Goal: Transaction & Acquisition: Download file/media

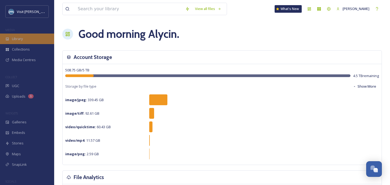
click at [35, 41] on div "Library" at bounding box center [27, 39] width 54 height 11
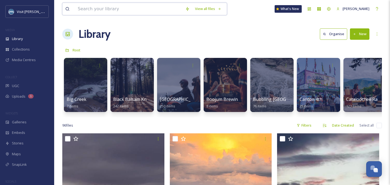
click at [123, 7] on input at bounding box center [129, 9] width 108 height 12
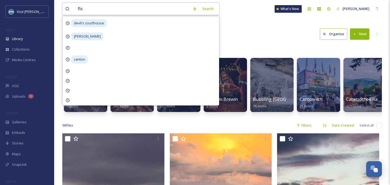
type input "fish"
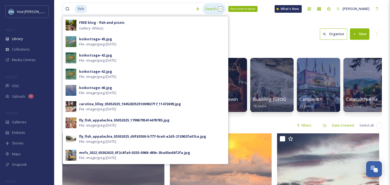
click at [213, 6] on div "Search Press Enter to search" at bounding box center [214, 9] width 23 height 11
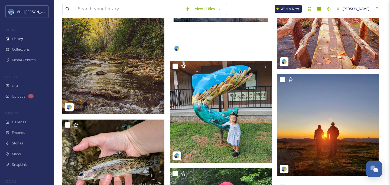
scroll to position [1408, 0]
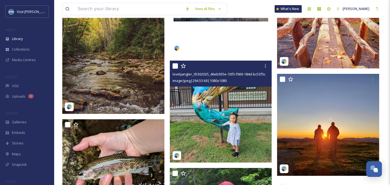
click at [208, 99] on img at bounding box center [221, 112] width 102 height 102
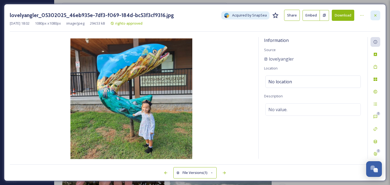
click at [377, 14] on icon at bounding box center [375, 15] width 4 height 4
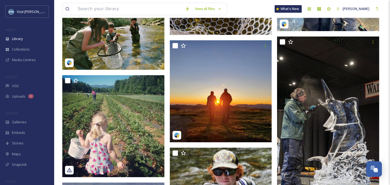
scroll to position [3004, 0]
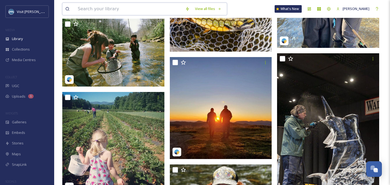
click at [116, 10] on input at bounding box center [129, 9] width 108 height 12
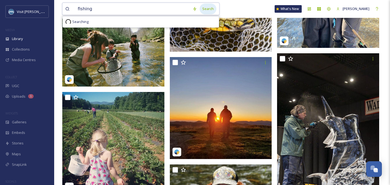
type input "fishing"
click at [211, 12] on div "Search" at bounding box center [208, 9] width 17 height 11
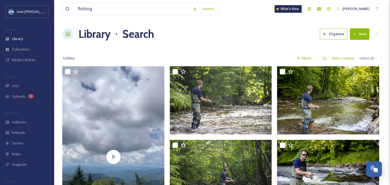
click at [258, 46] on div at bounding box center [222, 47] width 320 height 5
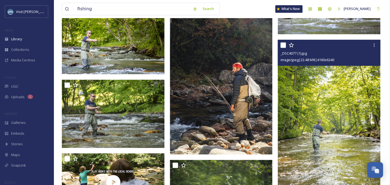
scroll to position [1610, 0]
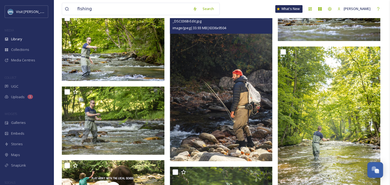
click at [217, 78] on img at bounding box center [221, 84] width 102 height 153
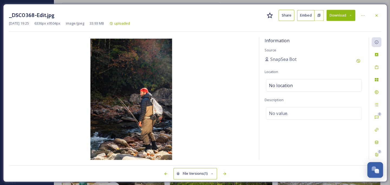
click at [338, 17] on button "Download" at bounding box center [340, 15] width 29 height 11
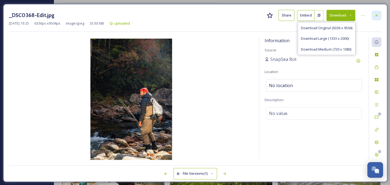
click at [373, 16] on icon at bounding box center [375, 15] width 4 height 4
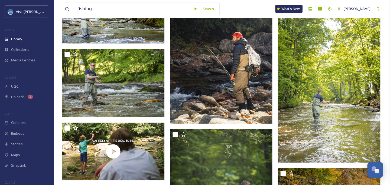
scroll to position [1647, 0]
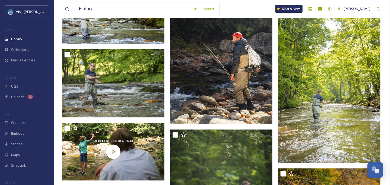
click at [236, 77] on img at bounding box center [221, 46] width 102 height 153
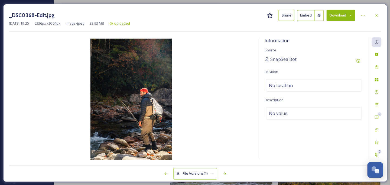
click at [333, 16] on button "Download" at bounding box center [340, 15] width 29 height 11
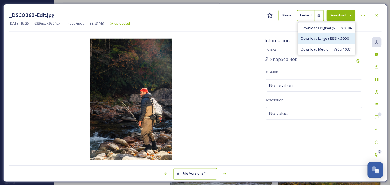
click at [340, 37] on span "Download Large (1333 x 2000)" at bounding box center [324, 38] width 48 height 5
